Goal: Information Seeking & Learning: Learn about a topic

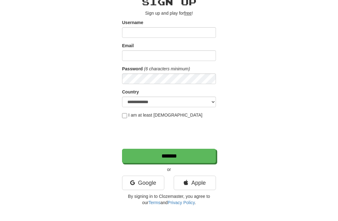
click at [292, 15] on div "**********" at bounding box center [168, 99] width 303 height 219
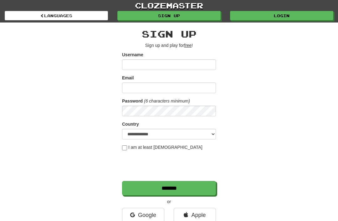
click at [298, 20] on link "Login" at bounding box center [281, 15] width 103 height 9
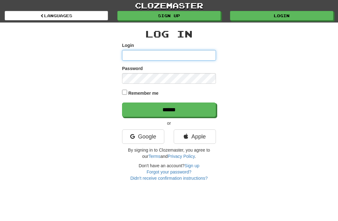
type input "**********"
click at [169, 109] on input "******" at bounding box center [169, 110] width 94 height 14
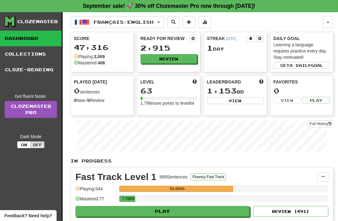
click at [162, 22] on button "Français / English" at bounding box center [117, 22] width 94 height 12
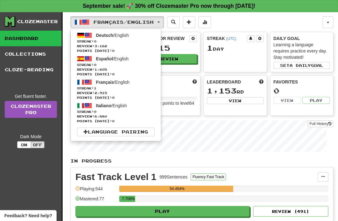
click at [98, 110] on span "Streak: 0" at bounding box center [116, 112] width 78 height 5
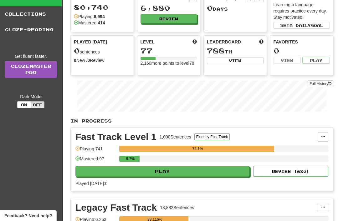
scroll to position [41, 0]
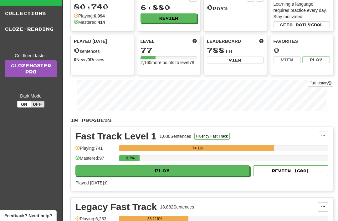
click at [120, 171] on button "Play" at bounding box center [162, 171] width 174 height 11
select select "**"
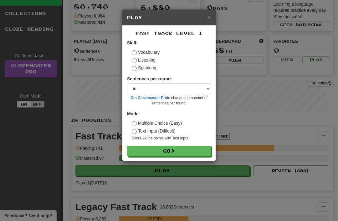
click at [142, 153] on button "Go" at bounding box center [169, 151] width 84 height 11
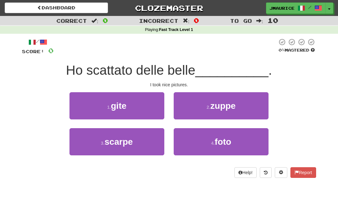
click at [195, 140] on button "4 . foto" at bounding box center [221, 141] width 95 height 27
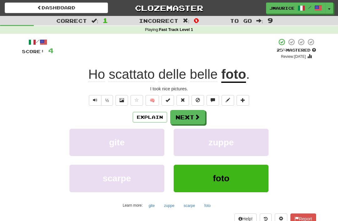
click at [179, 116] on button "Next" at bounding box center [187, 117] width 35 height 14
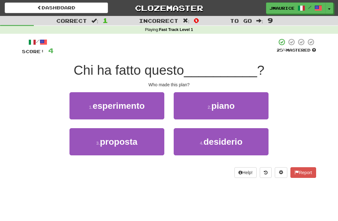
click at [199, 104] on button "2 . piano" at bounding box center [221, 105] width 95 height 27
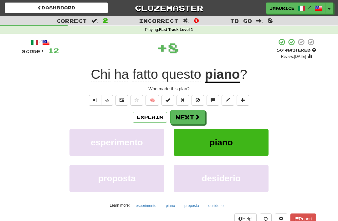
click at [182, 115] on button "Next" at bounding box center [187, 117] width 35 height 14
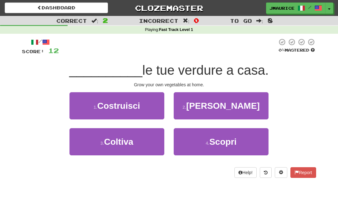
click at [113, 144] on span "Coltiva" at bounding box center [118, 142] width 29 height 10
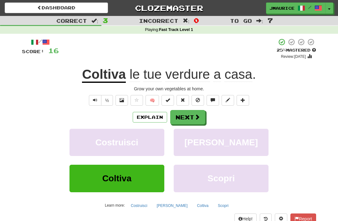
click at [180, 114] on button "Next" at bounding box center [187, 117] width 35 height 14
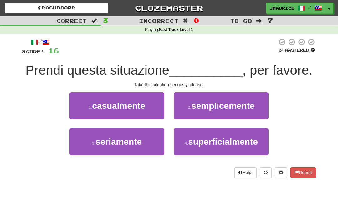
click at [118, 140] on span "seriamente" at bounding box center [118, 142] width 46 height 10
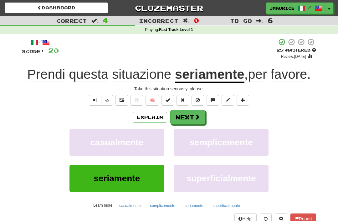
click at [183, 118] on button "Next" at bounding box center [187, 117] width 35 height 14
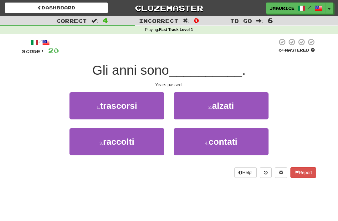
click at [111, 105] on span "trascorsi" at bounding box center [118, 106] width 37 height 10
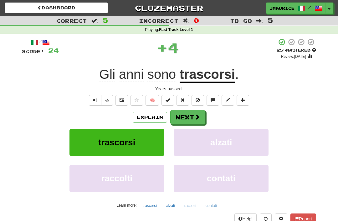
click at [185, 115] on button "Next" at bounding box center [187, 117] width 35 height 14
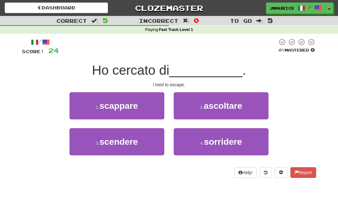
click at [113, 102] on span "scappare" at bounding box center [118, 106] width 38 height 10
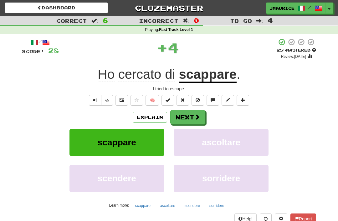
click at [179, 116] on button "Next" at bounding box center [187, 117] width 35 height 14
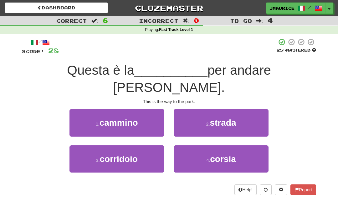
click at [200, 109] on button "2 . strada" at bounding box center [221, 122] width 95 height 27
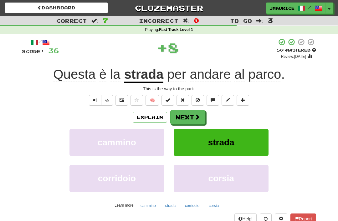
click at [183, 119] on button "Next" at bounding box center [187, 117] width 35 height 14
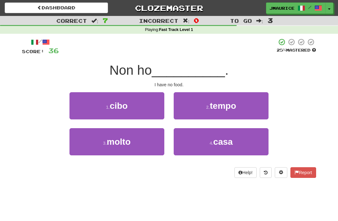
click at [122, 110] on span "cibo" at bounding box center [119, 106] width 18 height 10
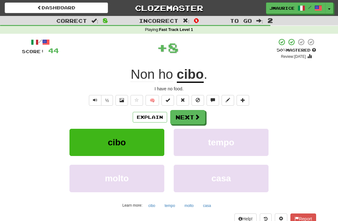
click at [184, 118] on button "Next" at bounding box center [187, 117] width 35 height 14
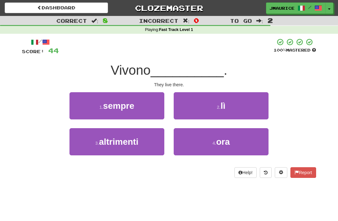
click at [192, 105] on button "2 . lì" at bounding box center [221, 105] width 95 height 27
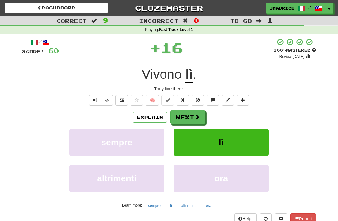
click at [182, 119] on button "Next" at bounding box center [187, 117] width 35 height 14
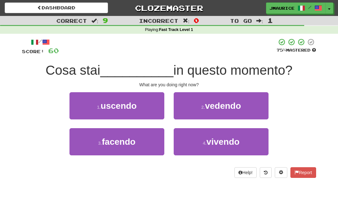
click at [121, 145] on span "facendo" at bounding box center [118, 142] width 33 height 10
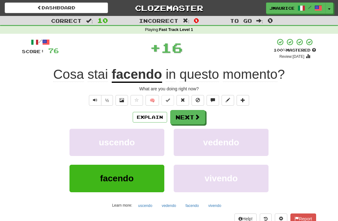
click at [182, 119] on button "Next" at bounding box center [187, 117] width 35 height 14
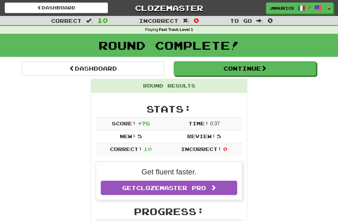
click at [64, 67] on link "Dashboard" at bounding box center [93, 68] width 142 height 14
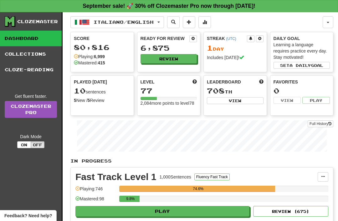
click at [146, 214] on button "Play" at bounding box center [162, 211] width 174 height 11
select select "**"
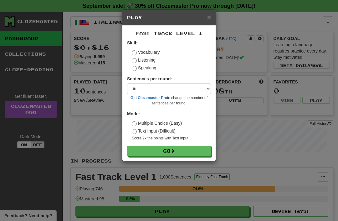
click at [81, 131] on div "× Play Fast Track Level 1 Skill: Vocabulary Listening Speaking Sentences per ro…" at bounding box center [169, 110] width 338 height 221
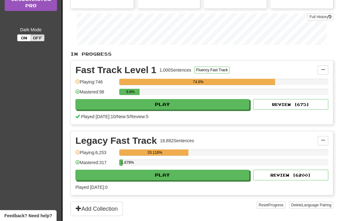
scroll to position [129, 0]
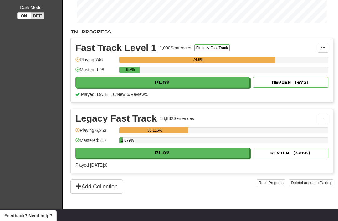
click at [101, 153] on button "Play" at bounding box center [162, 153] width 174 height 11
select select "**"
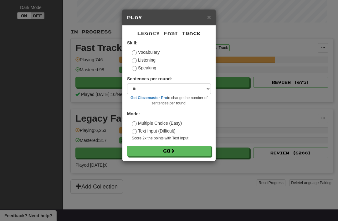
click at [148, 149] on button "Go" at bounding box center [169, 151] width 84 height 11
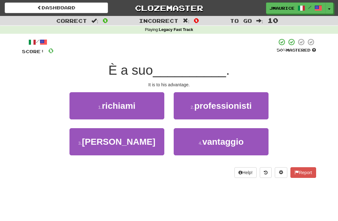
click at [198, 144] on button "4 . vantaggio" at bounding box center [221, 141] width 95 height 27
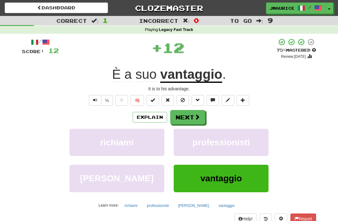
click at [181, 118] on button "Next" at bounding box center [187, 117] width 35 height 14
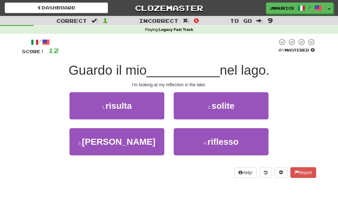
click at [198, 139] on button "4 . riflesso" at bounding box center [221, 141] width 95 height 27
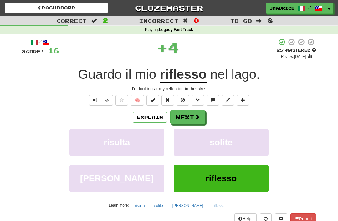
click at [182, 115] on button "Next" at bounding box center [187, 117] width 35 height 14
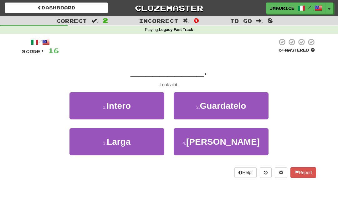
click at [192, 101] on button "2 . Guardatelo" at bounding box center [221, 105] width 95 height 27
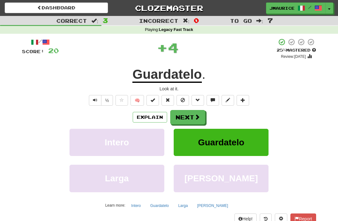
click at [182, 119] on button "Next" at bounding box center [187, 117] width 35 height 14
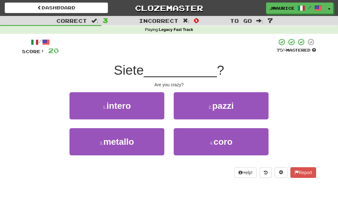
click at [194, 104] on button "2 . pazzi" at bounding box center [221, 105] width 95 height 27
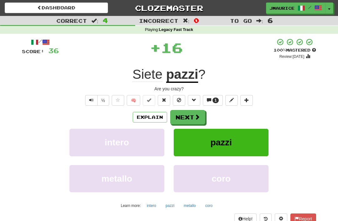
click at [181, 114] on button "Next" at bounding box center [187, 117] width 35 height 14
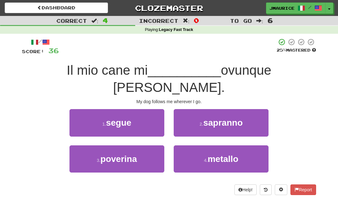
click at [106, 122] on small "1 ." at bounding box center [104, 124] width 4 height 5
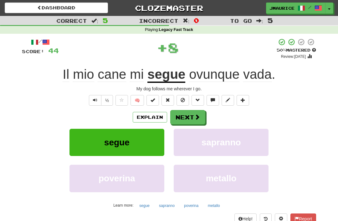
click at [181, 117] on button "Next" at bounding box center [187, 117] width 35 height 14
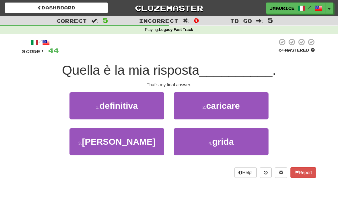
click at [120, 106] on span "definitiva" at bounding box center [118, 106] width 38 height 10
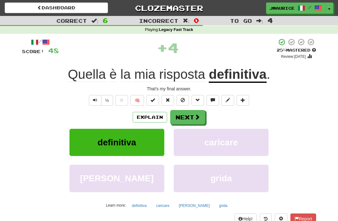
click at [182, 114] on button "Next" at bounding box center [187, 117] width 35 height 14
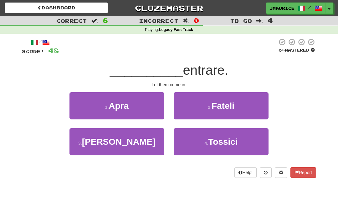
click at [192, 108] on button "2 . Fateli" at bounding box center [221, 105] width 95 height 27
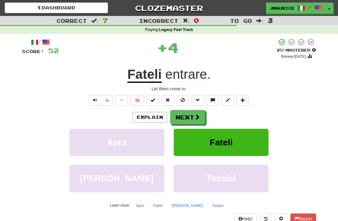
click at [183, 117] on button "Next" at bounding box center [187, 117] width 35 height 14
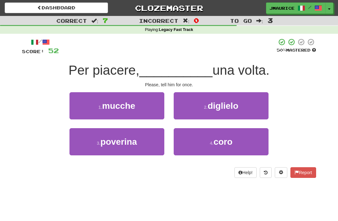
click at [197, 108] on button "2 . diglielo" at bounding box center [221, 105] width 95 height 27
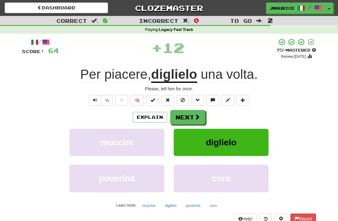
click at [179, 116] on button "Next" at bounding box center [187, 117] width 35 height 14
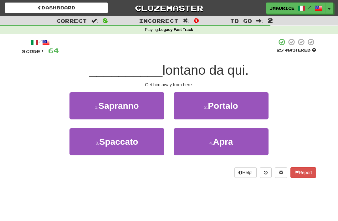
click at [192, 105] on button "2 . Portalo" at bounding box center [221, 105] width 95 height 27
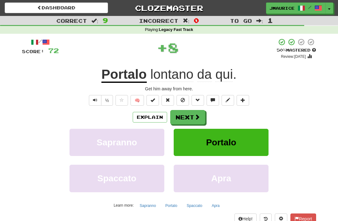
click at [89, 99] on button "Text-to-speech controls" at bounding box center [95, 100] width 13 height 11
click at [181, 119] on button "Next" at bounding box center [187, 117] width 35 height 14
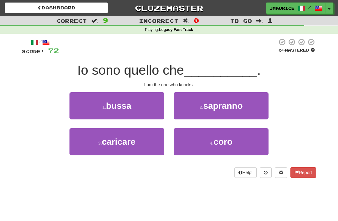
click at [122, 106] on span "bussa" at bounding box center [118, 106] width 25 height 10
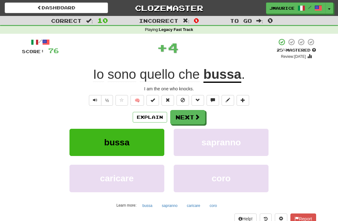
click at [181, 117] on button "Next" at bounding box center [187, 117] width 35 height 14
